Goal: Information Seeking & Learning: Compare options

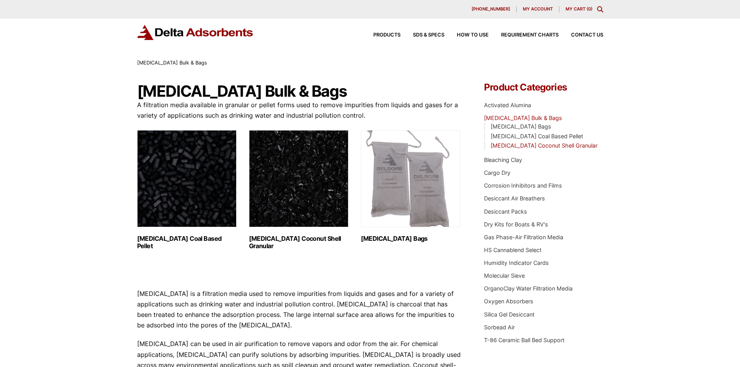
click at [515, 146] on link "[MEDICAL_DATA] Coconut Shell Granular" at bounding box center [544, 145] width 107 height 7
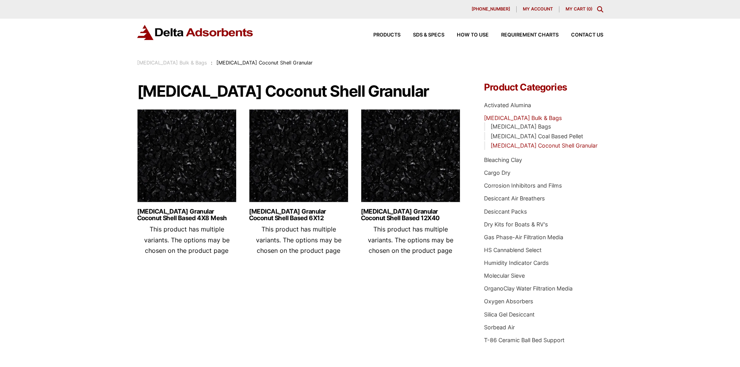
click at [190, 182] on img at bounding box center [186, 157] width 99 height 97
click at [319, 156] on img at bounding box center [298, 157] width 99 height 97
click at [389, 166] on img at bounding box center [410, 157] width 99 height 97
click at [501, 251] on link "HS Cannablend Select" at bounding box center [513, 250] width 58 height 7
click at [201, 164] on img at bounding box center [186, 157] width 99 height 97
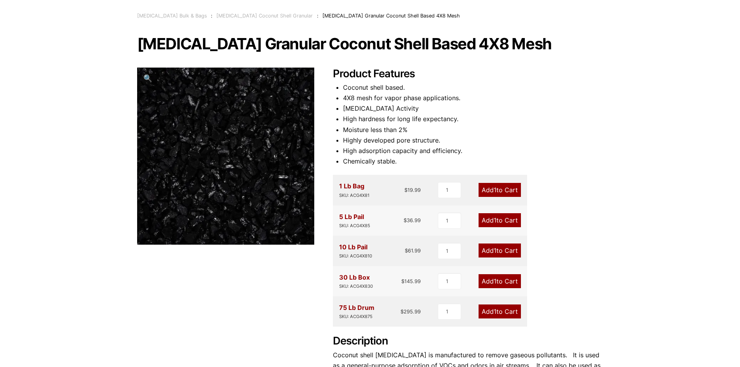
scroll to position [39, 0]
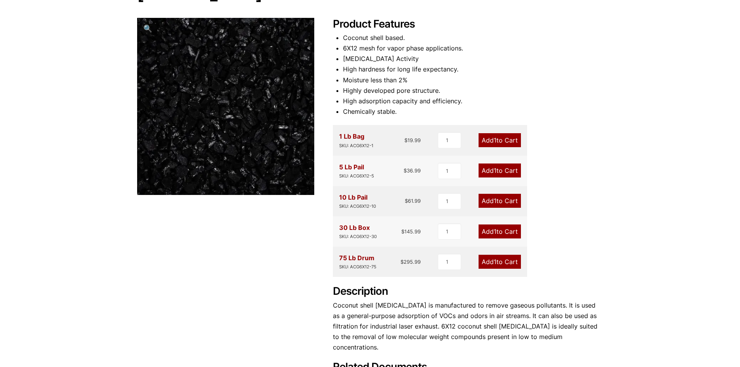
scroll to position [78, 0]
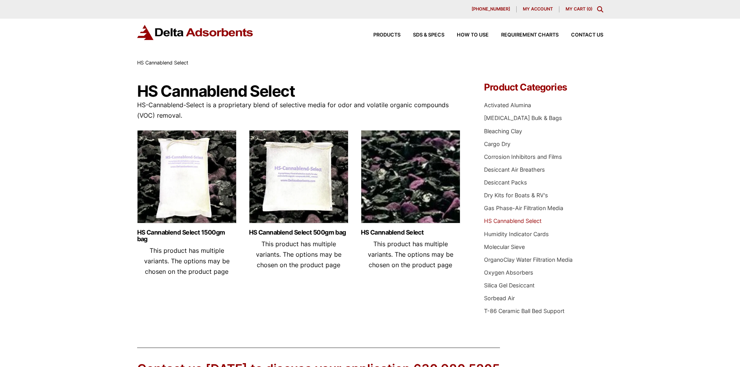
click at [426, 185] on img at bounding box center [410, 178] width 99 height 97
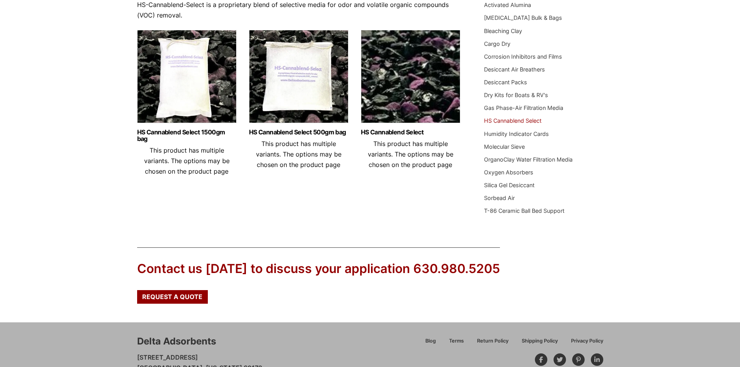
scroll to position [63, 0]
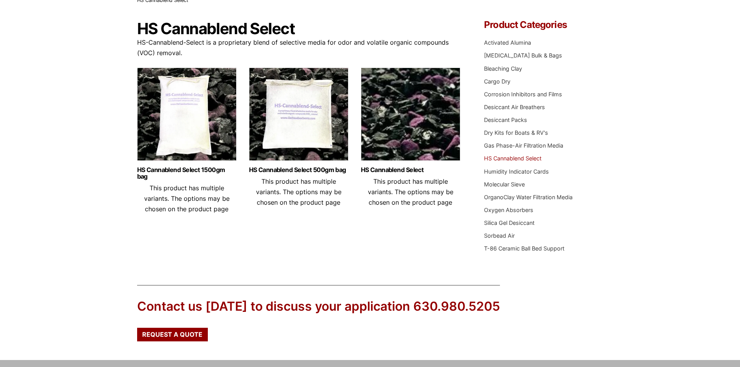
click at [407, 139] on img at bounding box center [410, 116] width 99 height 97
click at [301, 123] on img at bounding box center [298, 116] width 99 height 97
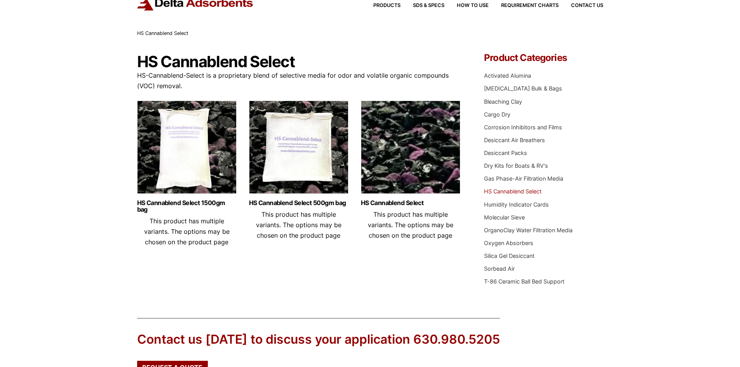
scroll to position [0, 0]
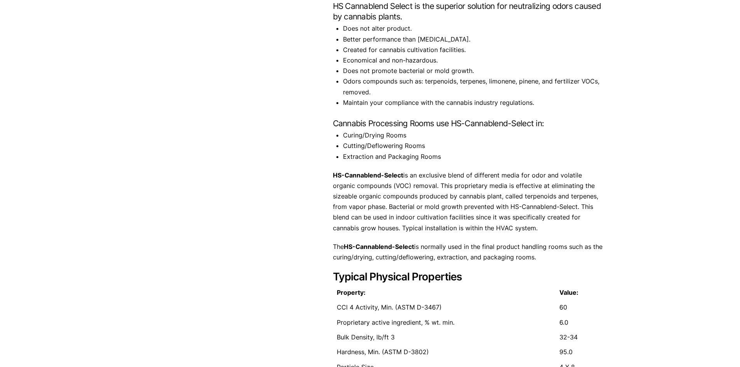
scroll to position [117, 0]
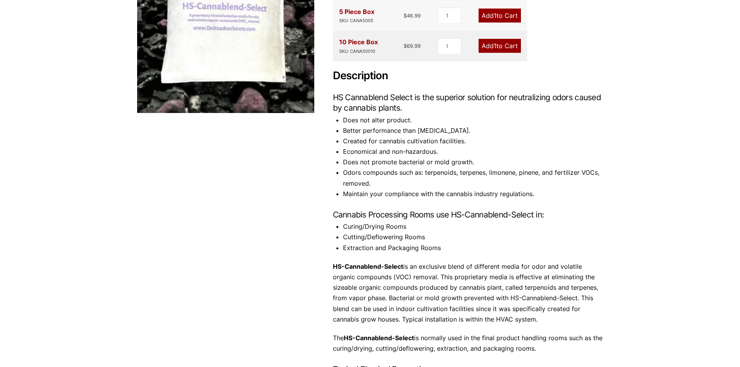
scroll to position [39, 0]
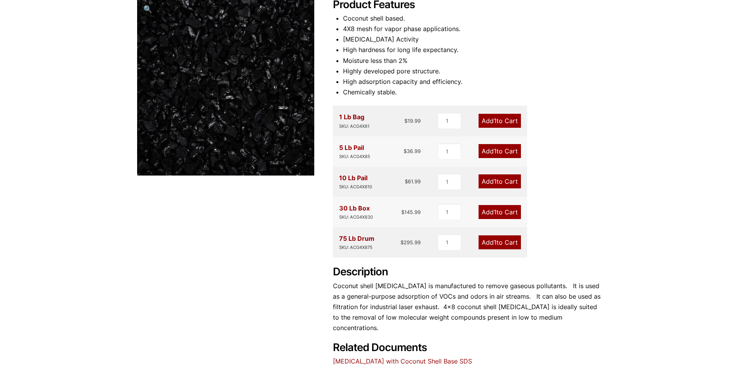
scroll to position [117, 0]
